Goal: Navigation & Orientation: Find specific page/section

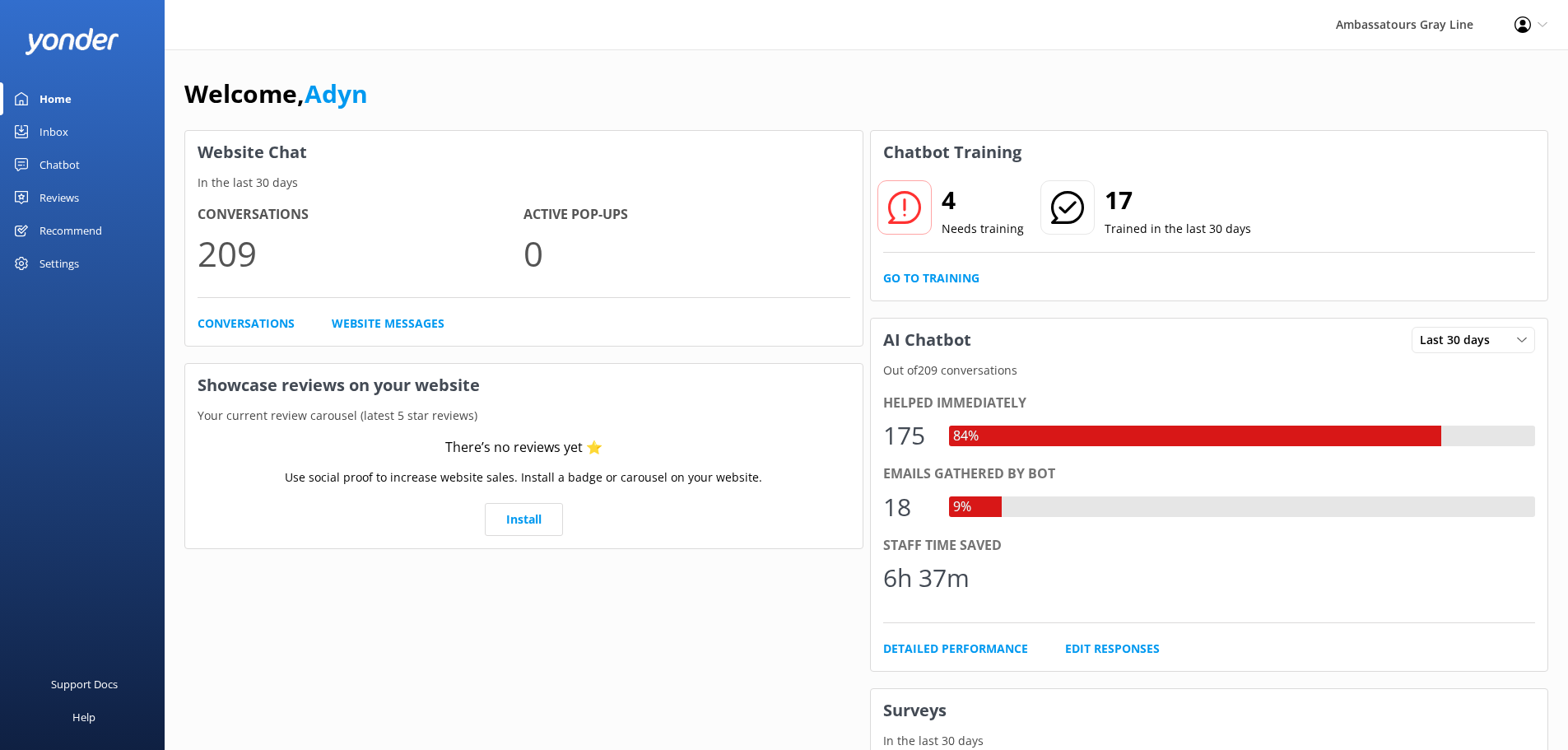
click at [71, 161] on div "Chatbot" at bounding box center [60, 165] width 40 height 33
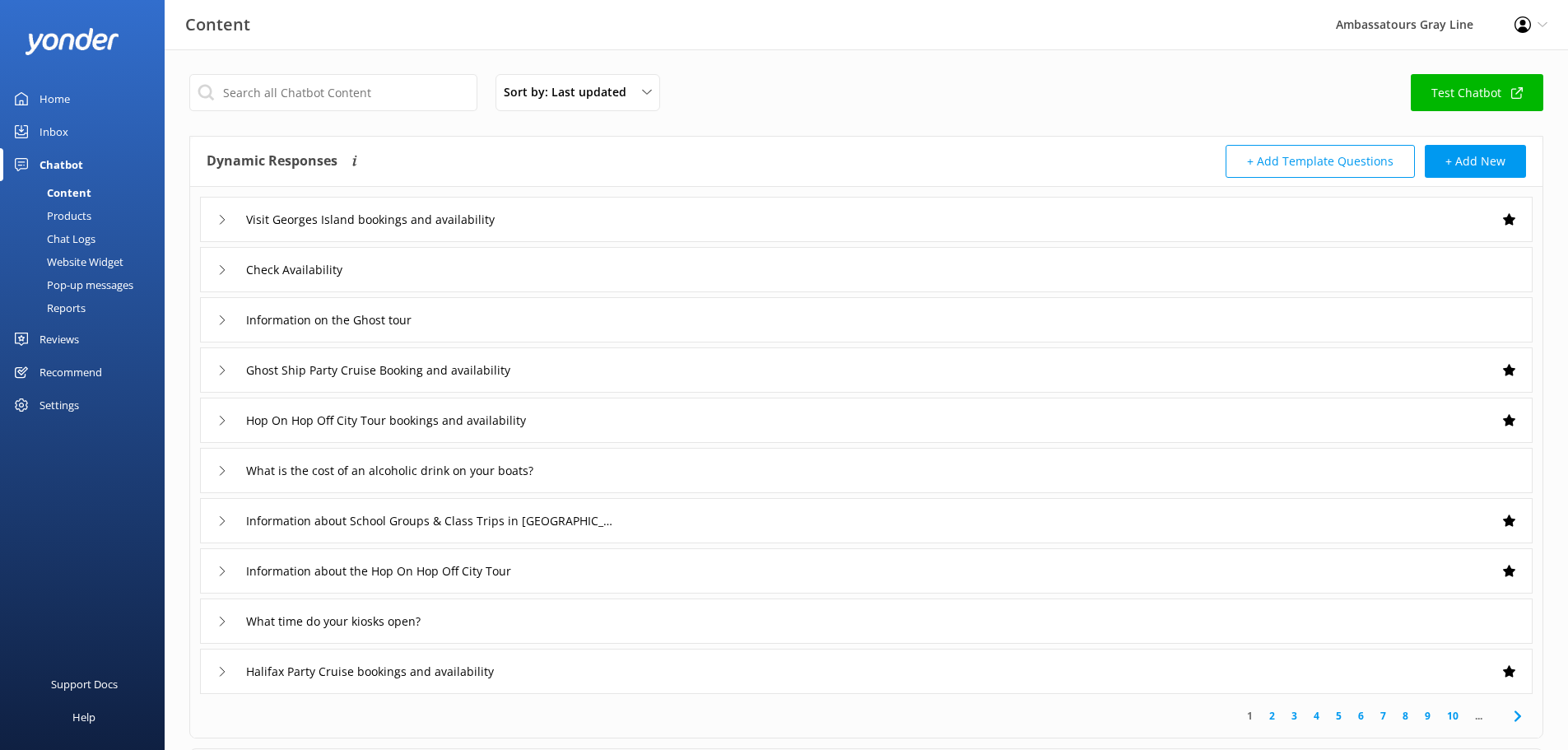
click at [88, 230] on div "Chat Logs" at bounding box center [52, 238] width 85 height 23
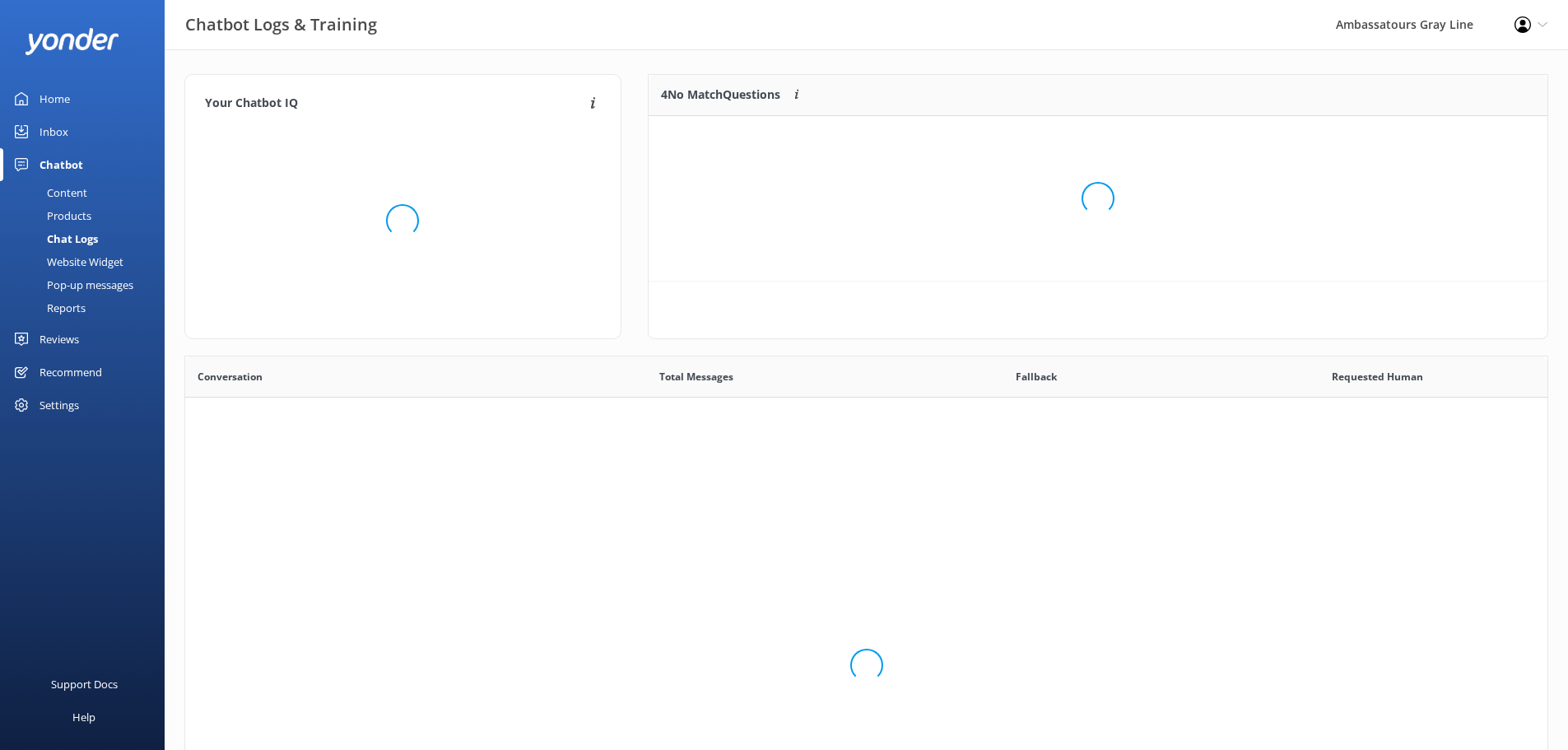
scroll to position [564, 1350]
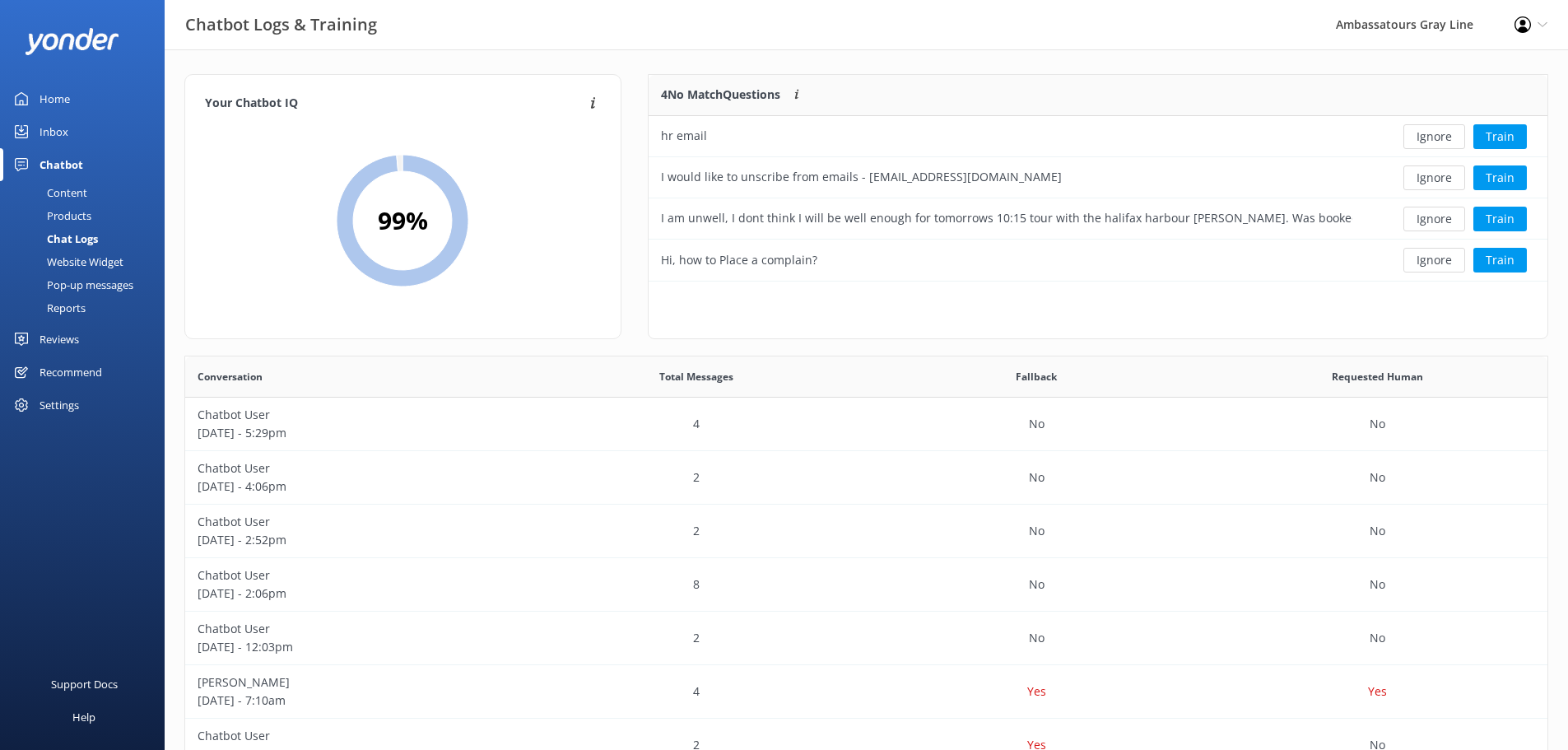
click at [73, 96] on link "Home" at bounding box center [82, 99] width 165 height 33
